Goal: Information Seeking & Learning: Learn about a topic

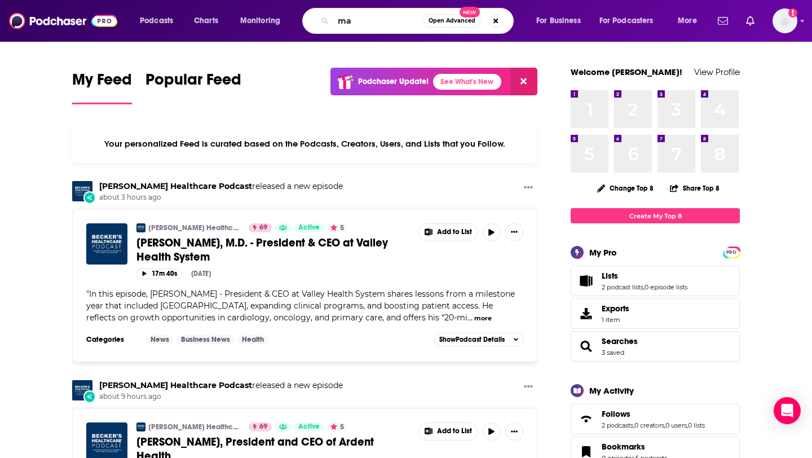
type input "m"
type input "l"
type input "manufacturing"
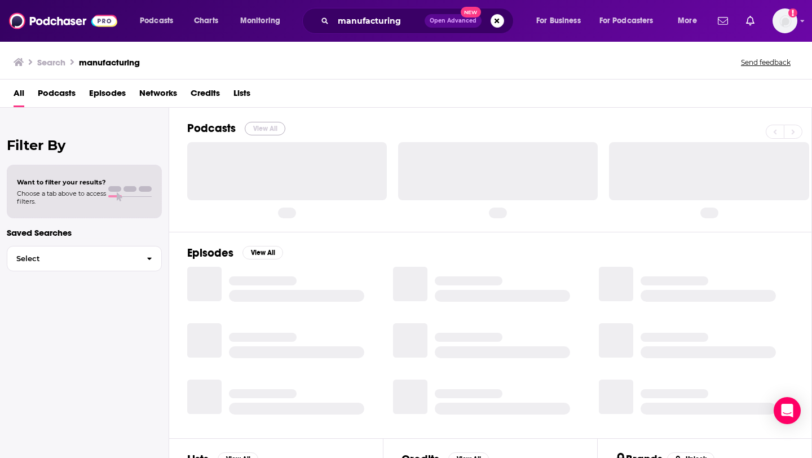
click at [263, 129] on button "View All" at bounding box center [265, 129] width 41 height 14
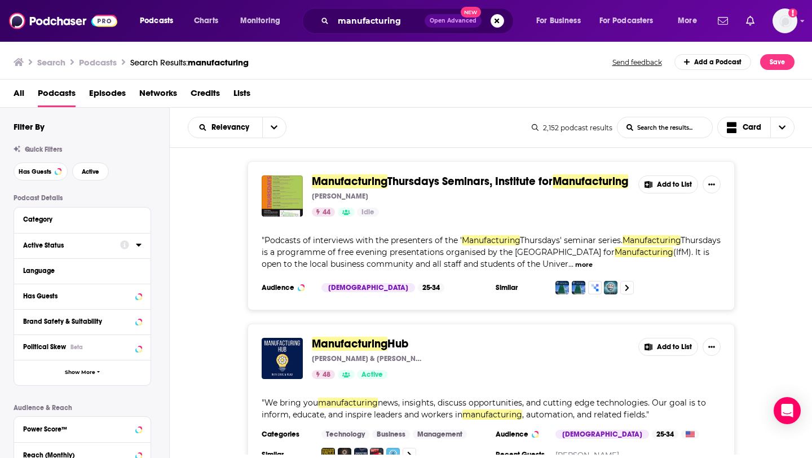
click at [114, 249] on button "Active Status" at bounding box center [71, 245] width 97 height 14
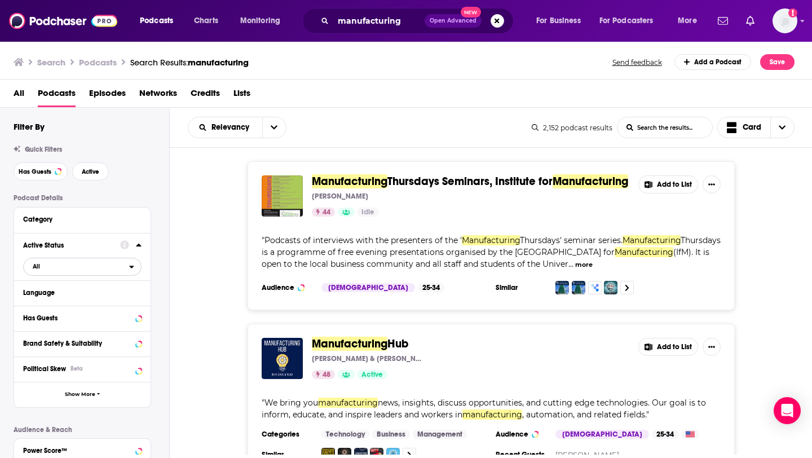
click at [114, 269] on span "All" at bounding box center [76, 266] width 105 height 15
click at [110, 309] on div "Active 447" at bounding box center [86, 303] width 126 height 19
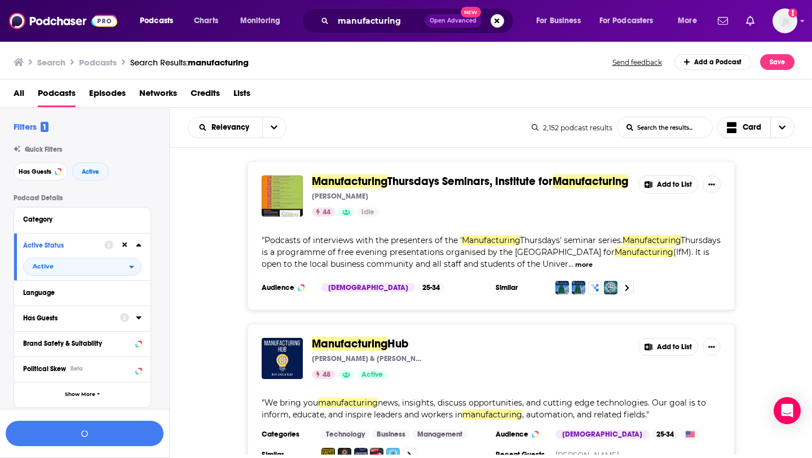
click at [114, 321] on button "Has Guests" at bounding box center [71, 318] width 97 height 14
click at [110, 344] on div at bounding box center [82, 343] width 95 height 9
click at [118, 346] on span "All" at bounding box center [76, 338] width 105 height 15
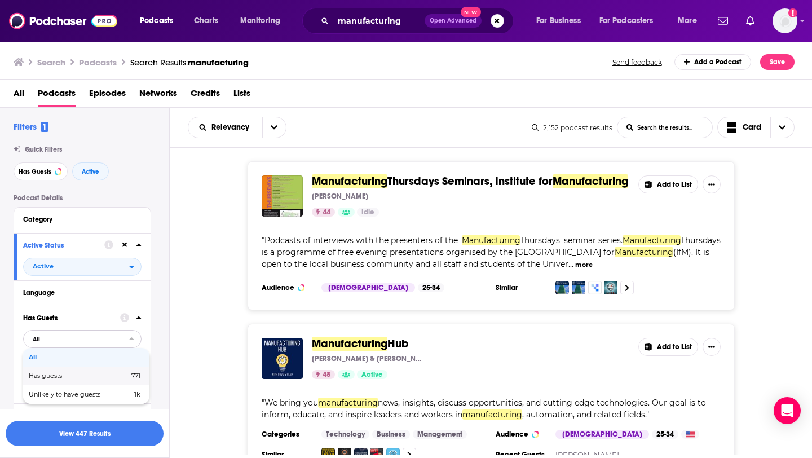
click at [109, 374] on div "Has guests 771" at bounding box center [86, 375] width 126 height 19
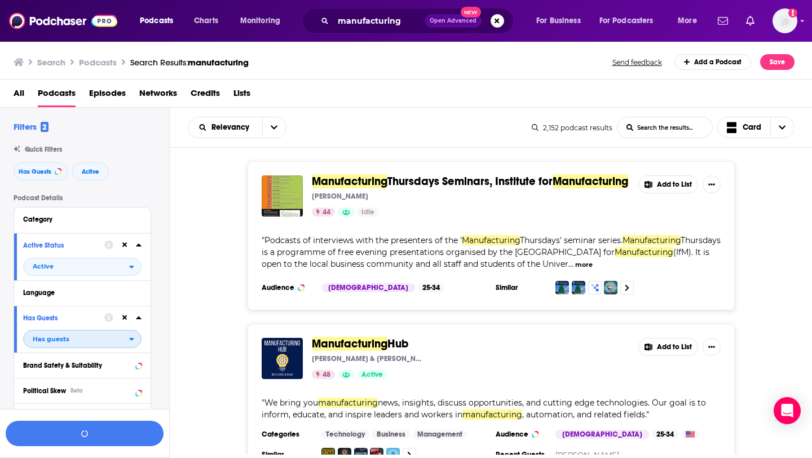
scroll to position [85, 0]
